Goal: Transaction & Acquisition: Subscribe to service/newsletter

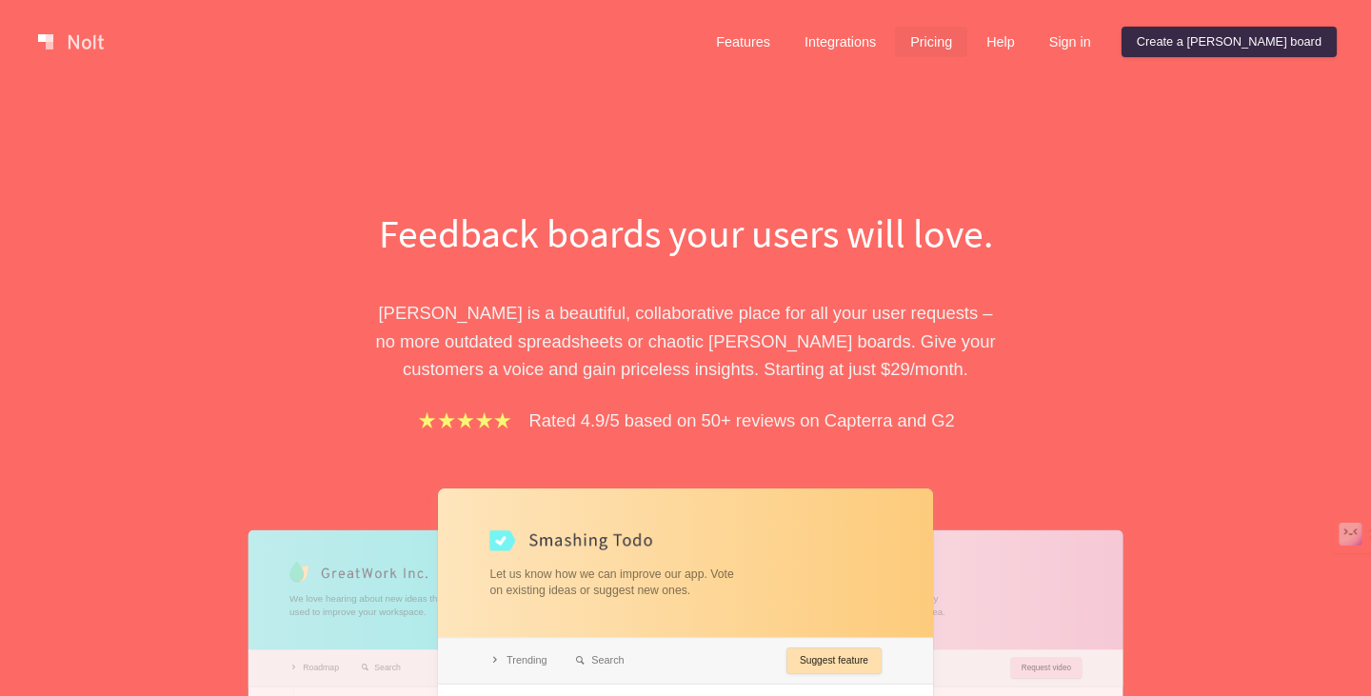
click at [968, 43] on link "Pricing" at bounding box center [931, 42] width 72 height 30
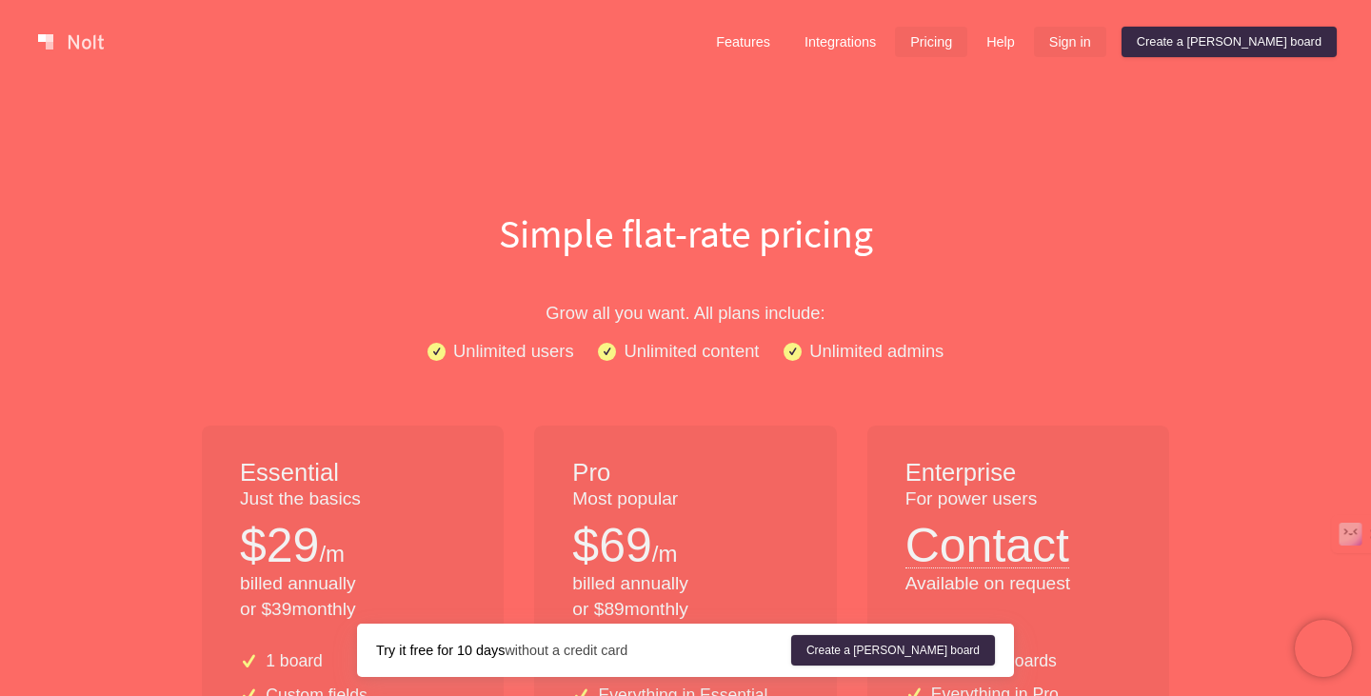
click at [1107, 35] on link "Sign in" at bounding box center [1070, 42] width 72 height 30
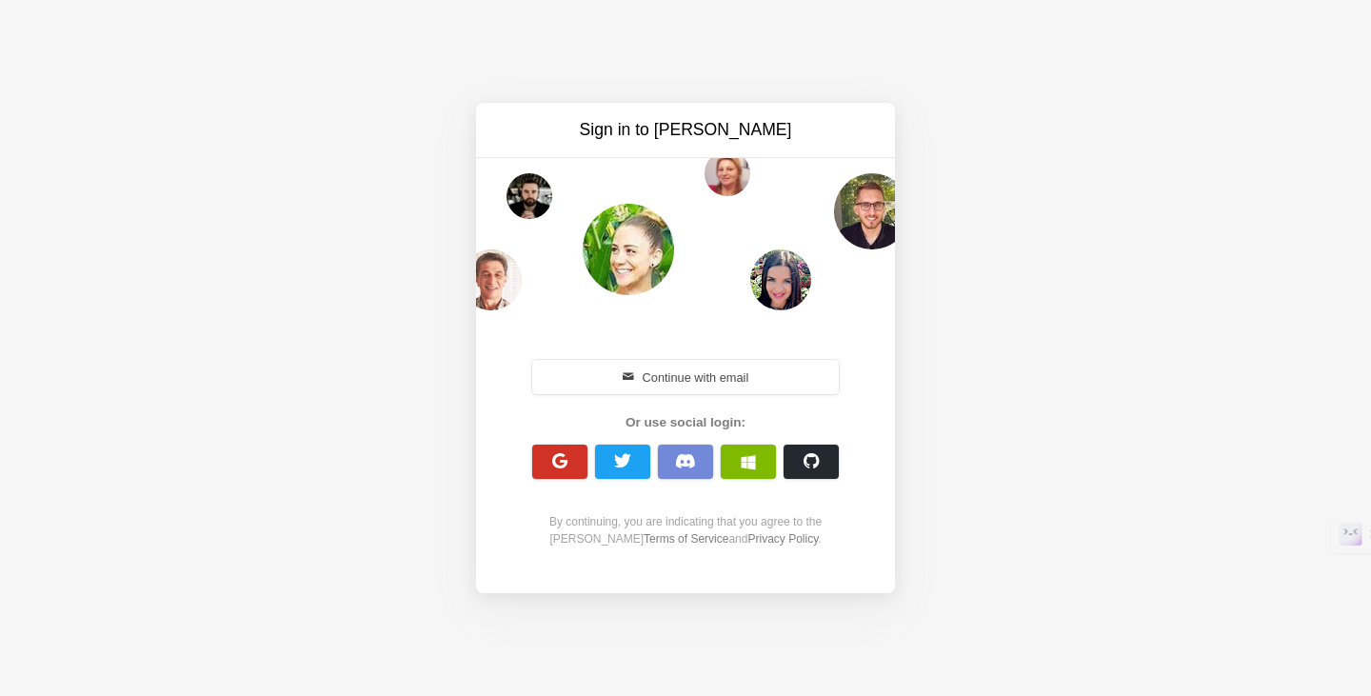
click at [563, 462] on span "button" at bounding box center [560, 461] width 18 height 18
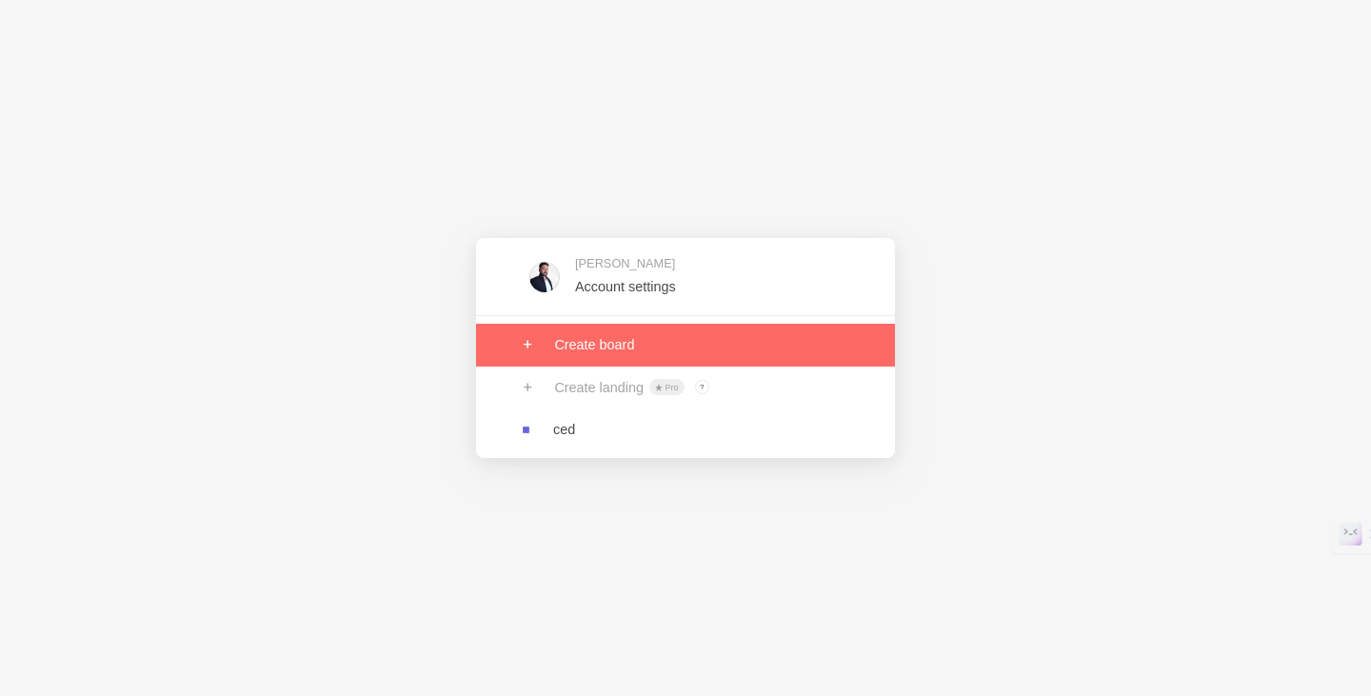
click at [607, 348] on link at bounding box center [685, 345] width 419 height 42
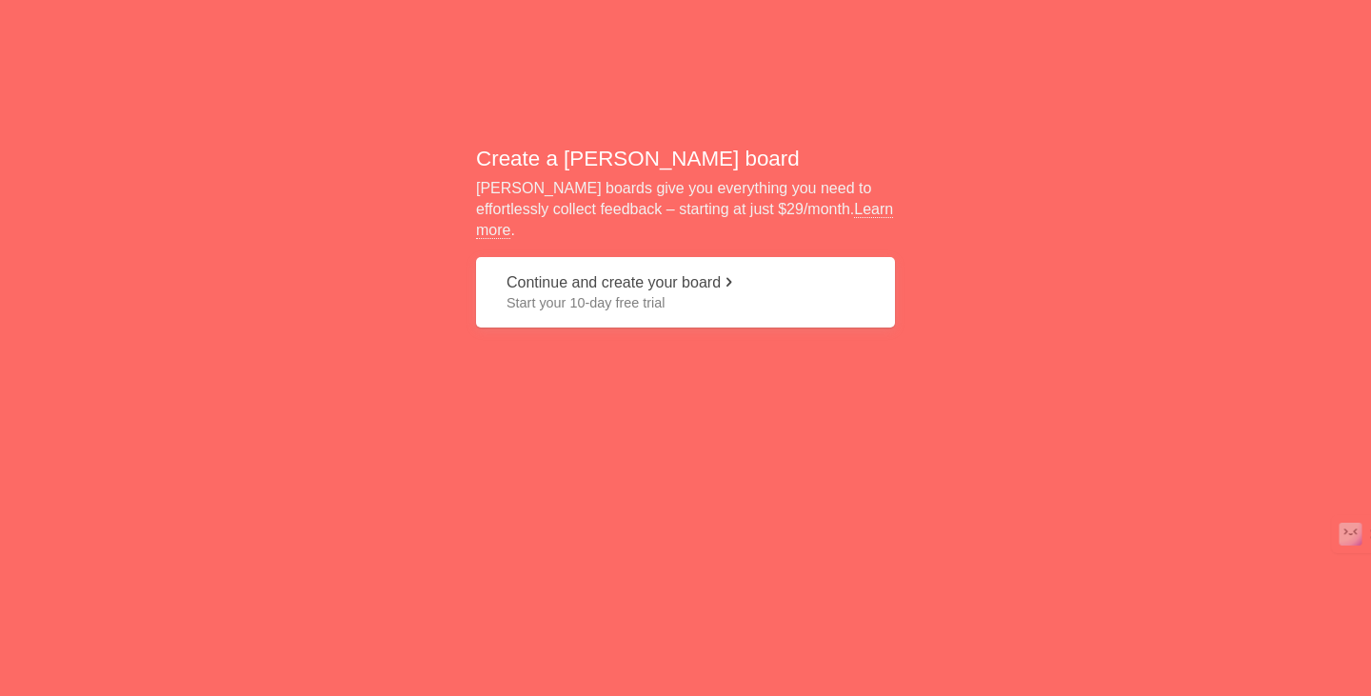
click at [668, 277] on button "Continue and create your board Start your 10-day free trial" at bounding box center [685, 292] width 419 height 71
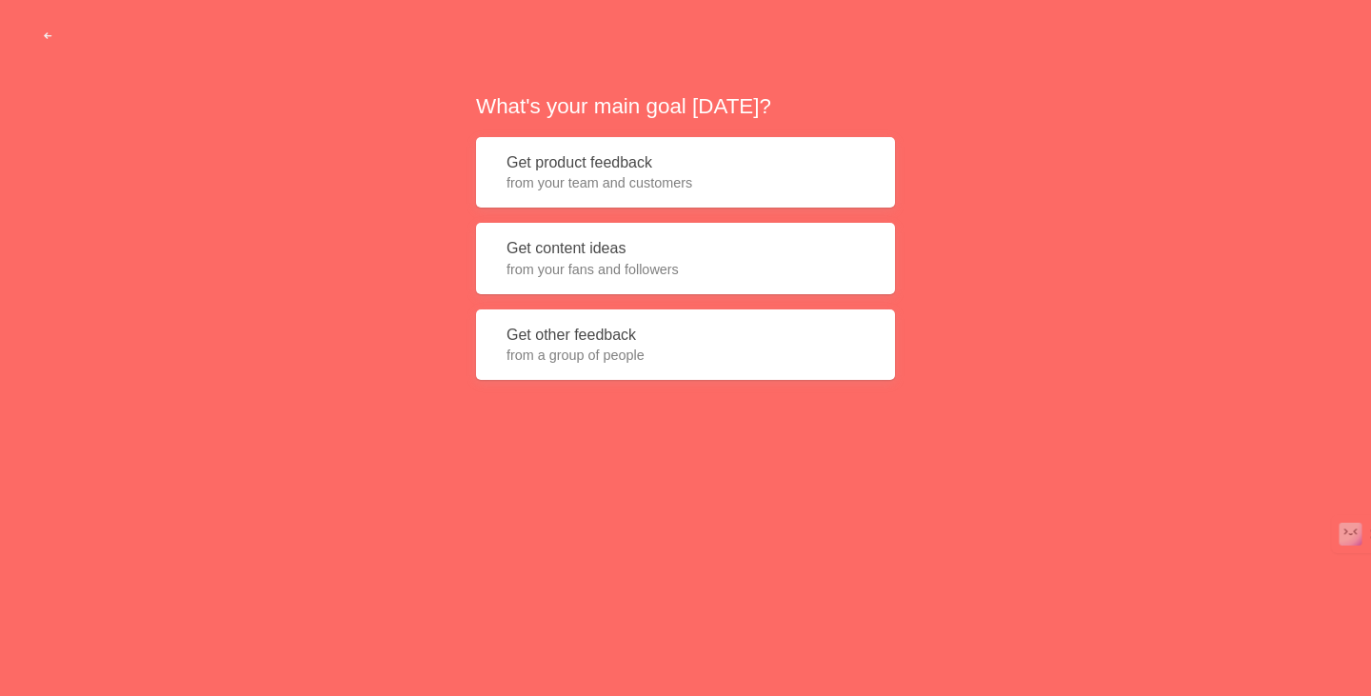
click at [661, 166] on button "Get product feedback from your team and customers" at bounding box center [685, 172] width 419 height 71
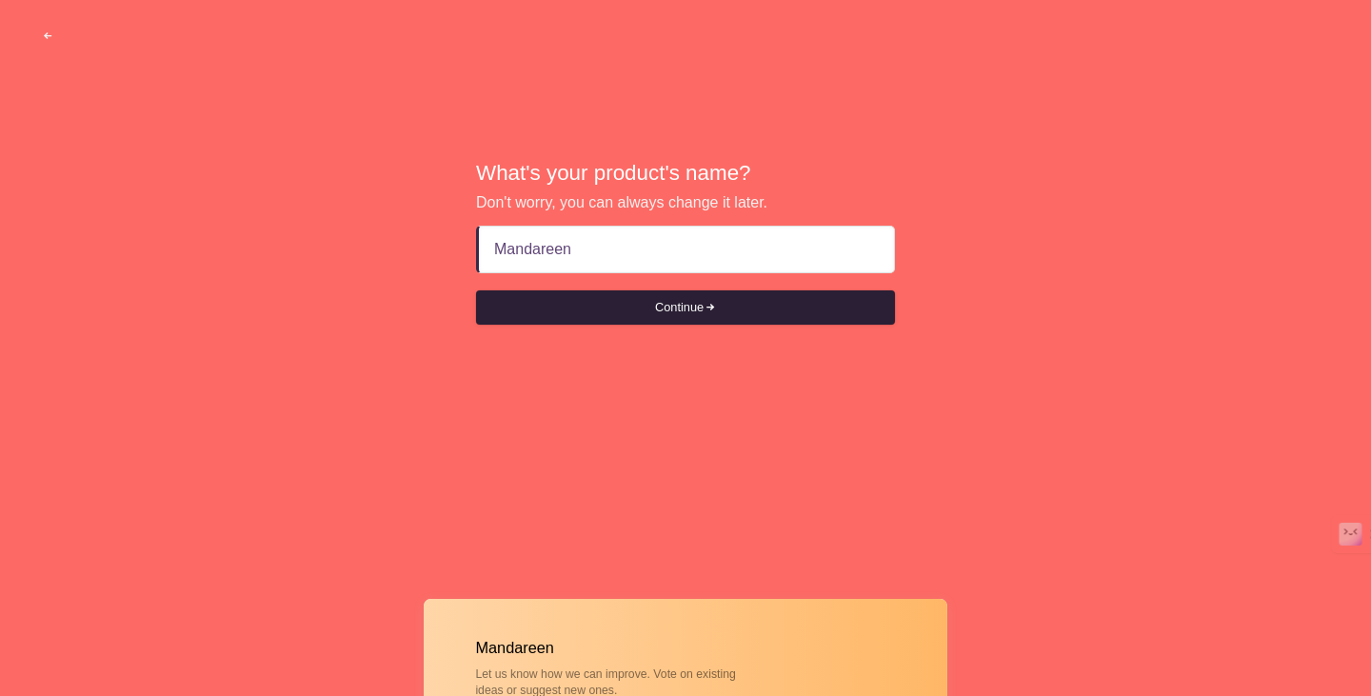
click at [745, 315] on button "Continue" at bounding box center [685, 307] width 419 height 34
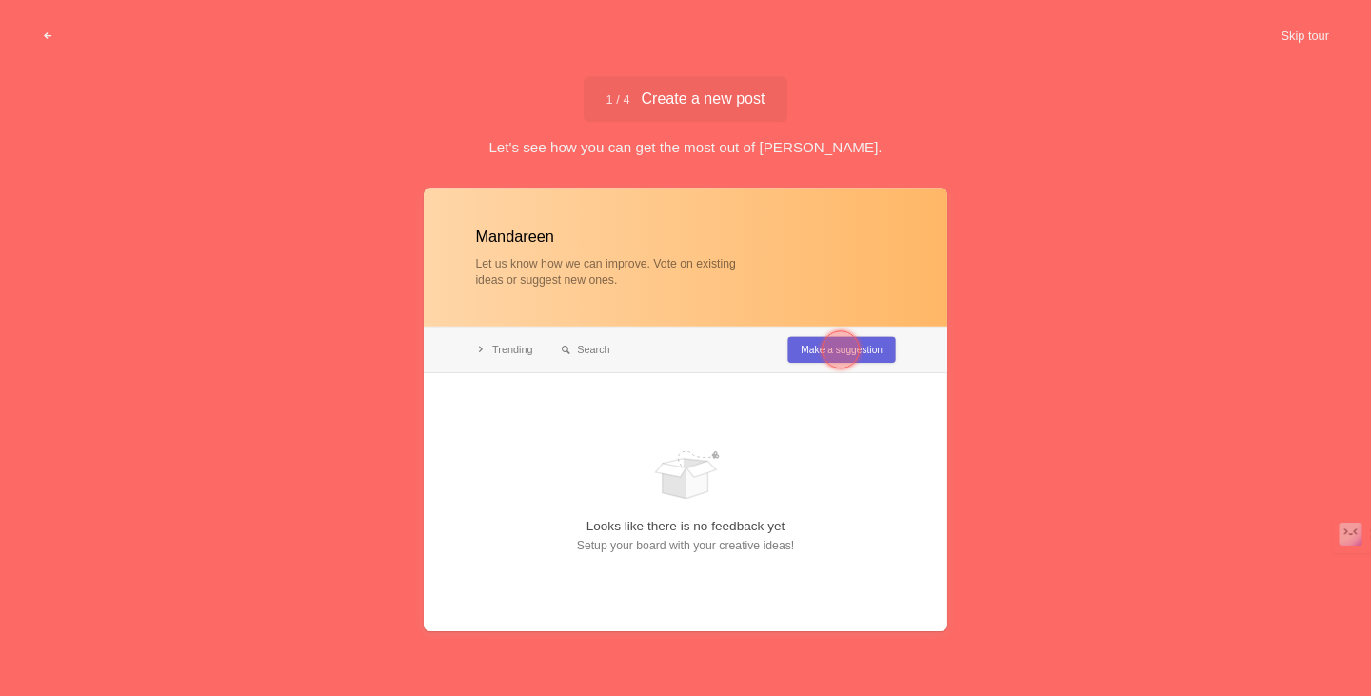
type input "Mandareen"
click at [838, 347] on div at bounding box center [841, 349] width 38 height 38
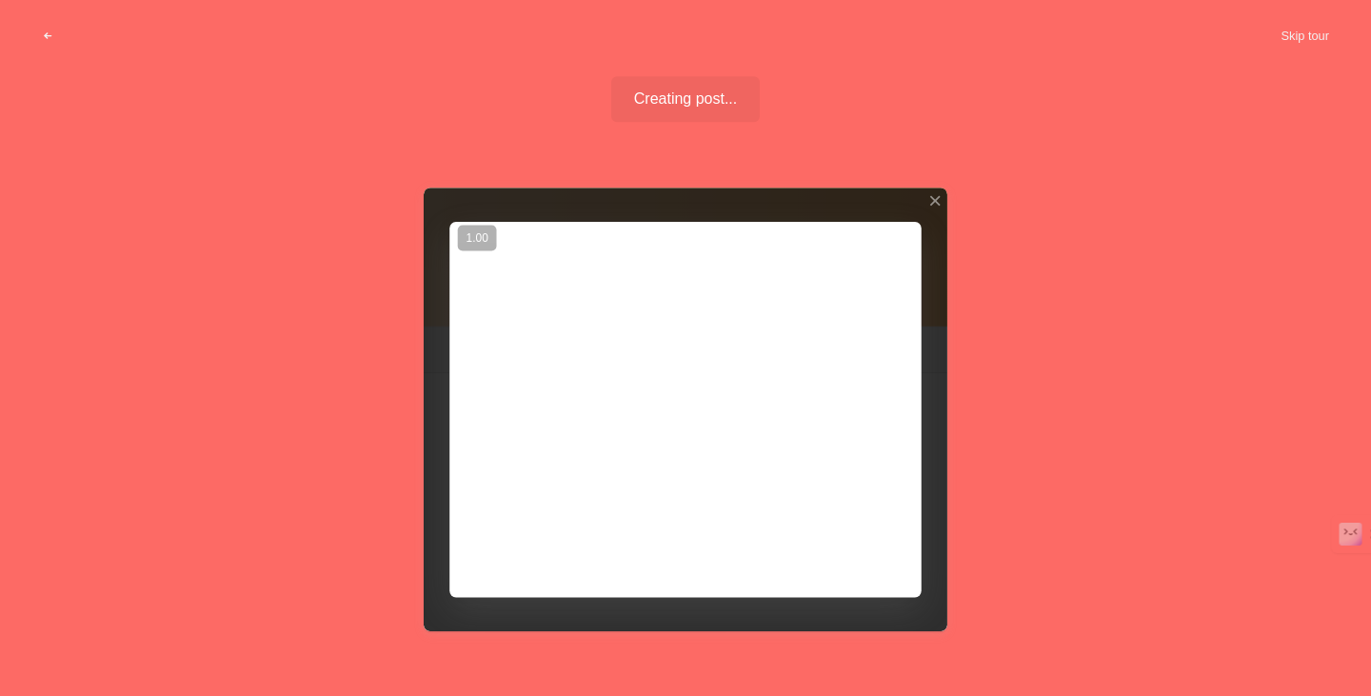
click at [845, 545] on div at bounding box center [686, 410] width 524 height 444
click at [936, 206] on div at bounding box center [934, 200] width 13 height 13
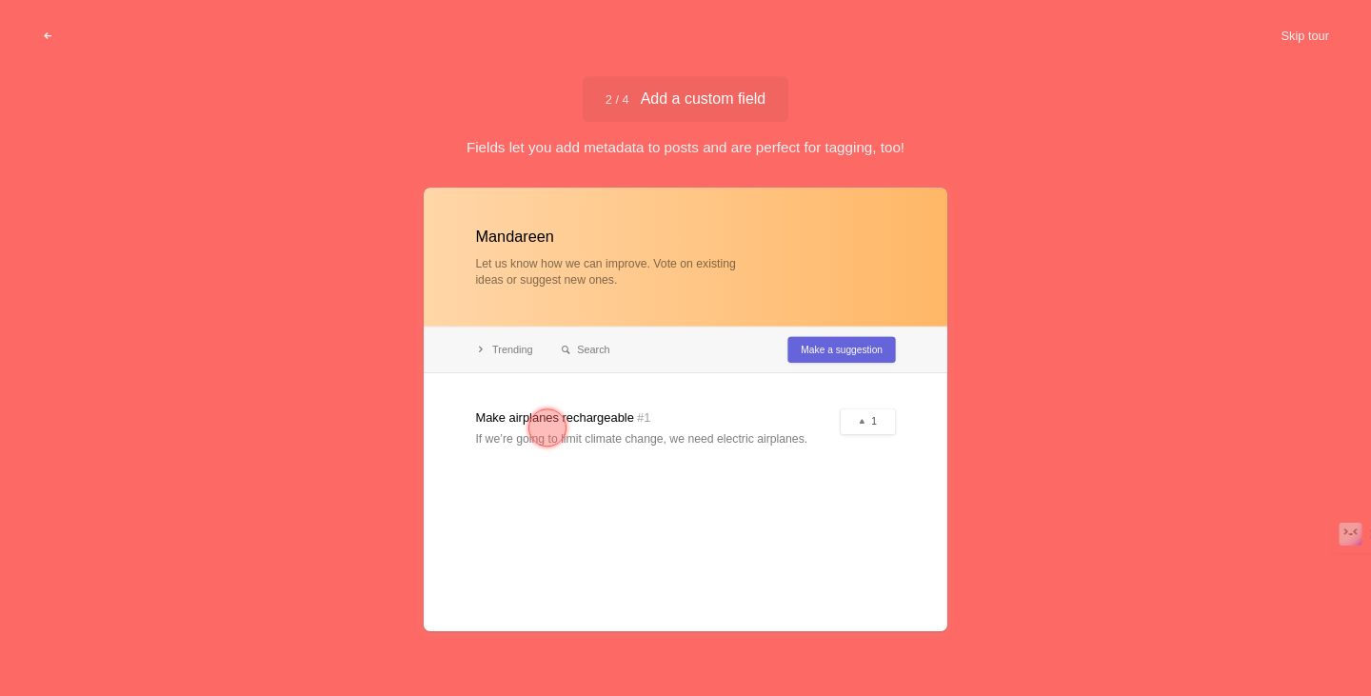
click at [756, 97] on span "2 / 4 Add a custom field" at bounding box center [686, 98] width 161 height 15
click at [1304, 31] on button "Skip tour" at bounding box center [1305, 36] width 94 height 34
